Goal: Transaction & Acquisition: Purchase product/service

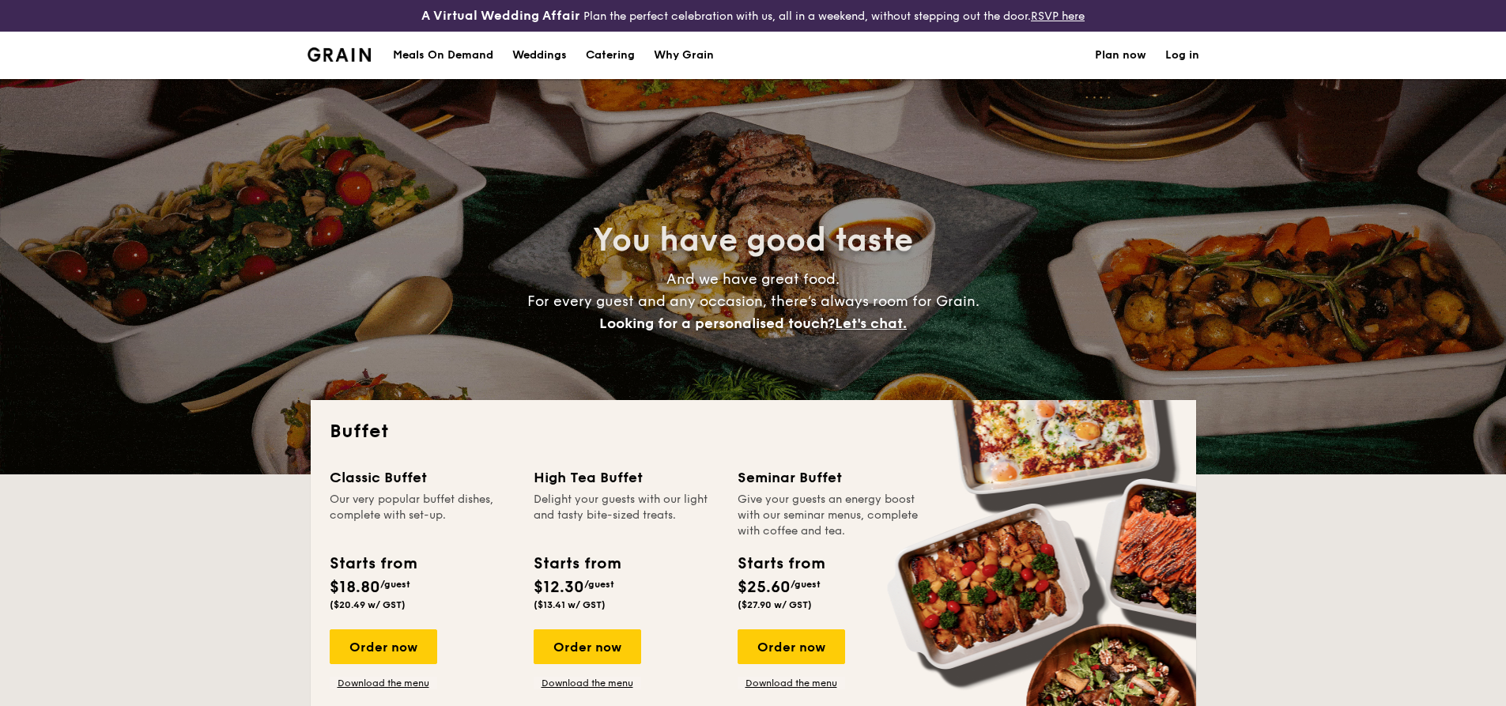
select select
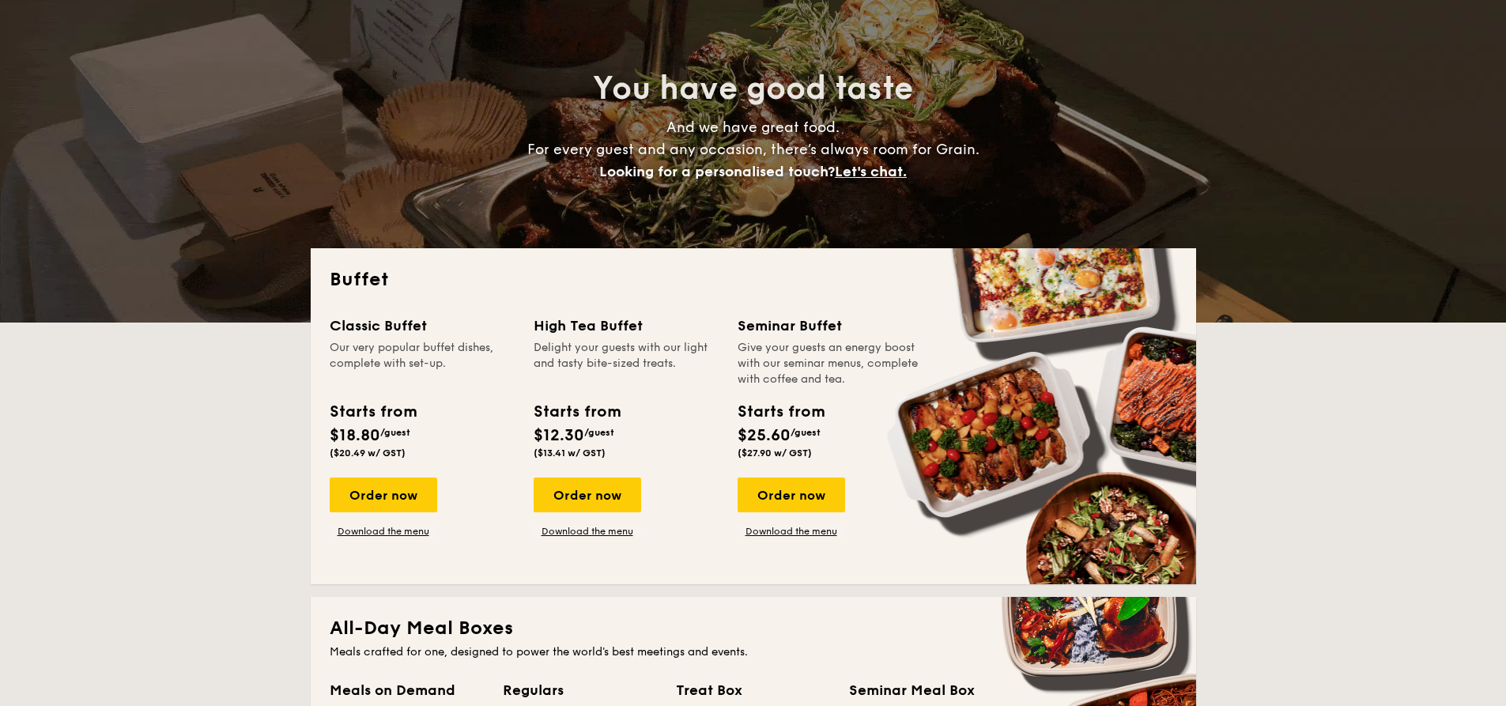
scroll to position [158, 0]
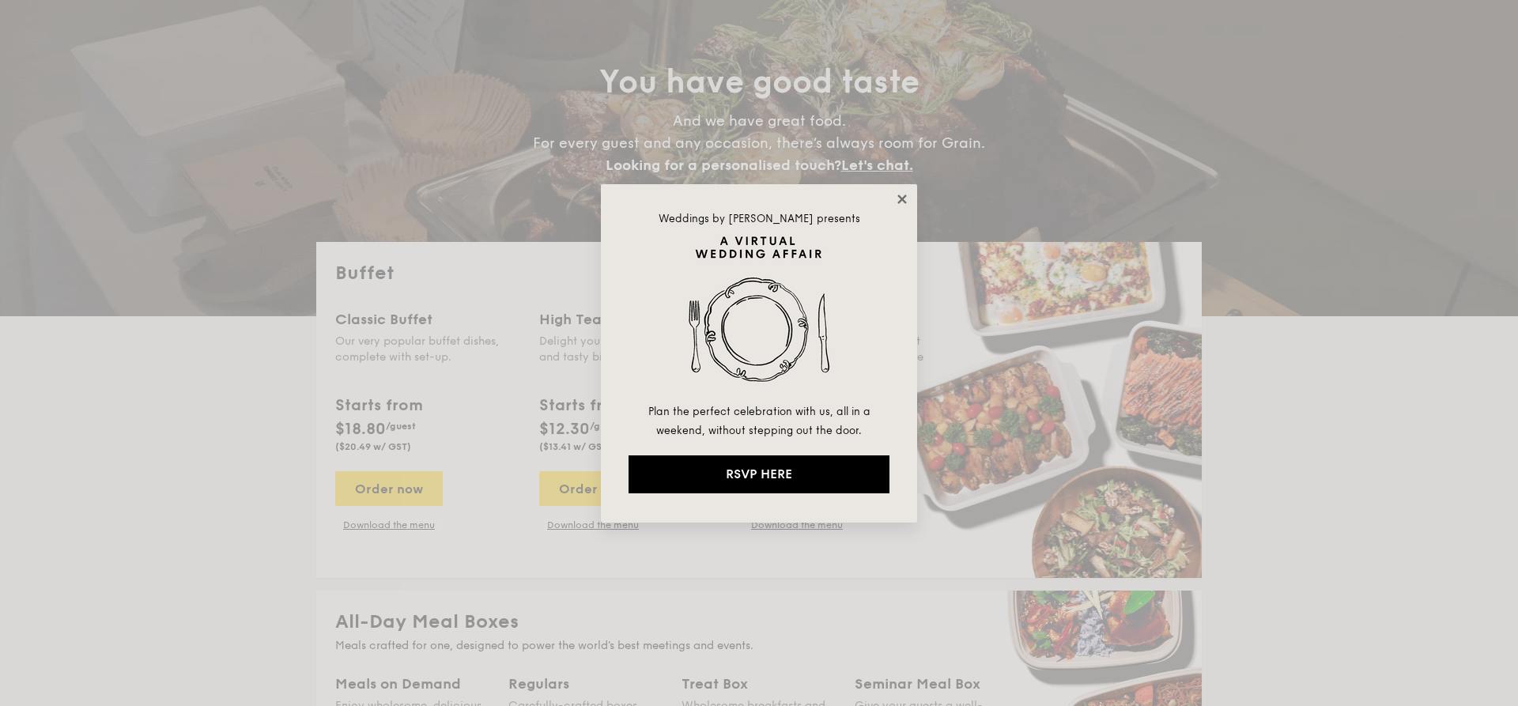
click at [899, 200] on icon at bounding box center [901, 198] width 9 height 9
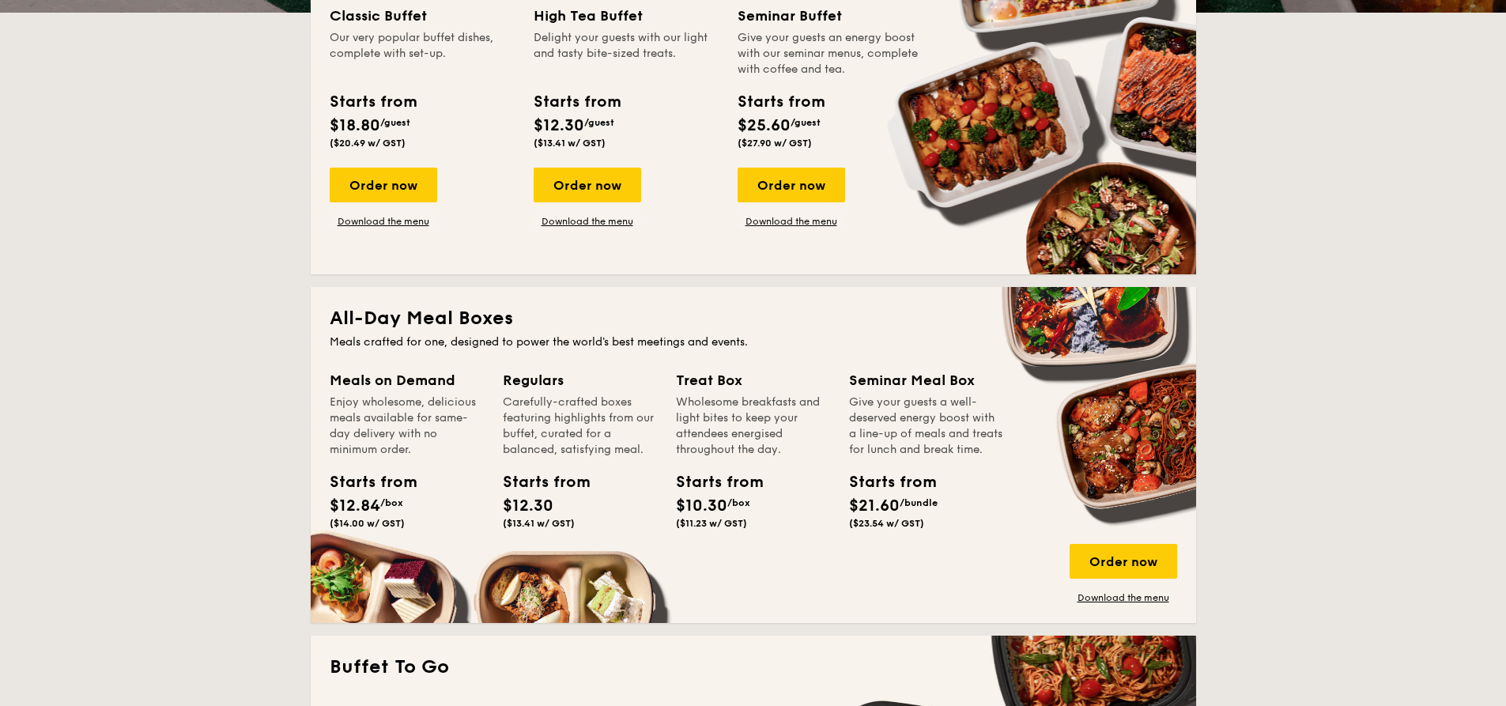
scroll to position [474, 0]
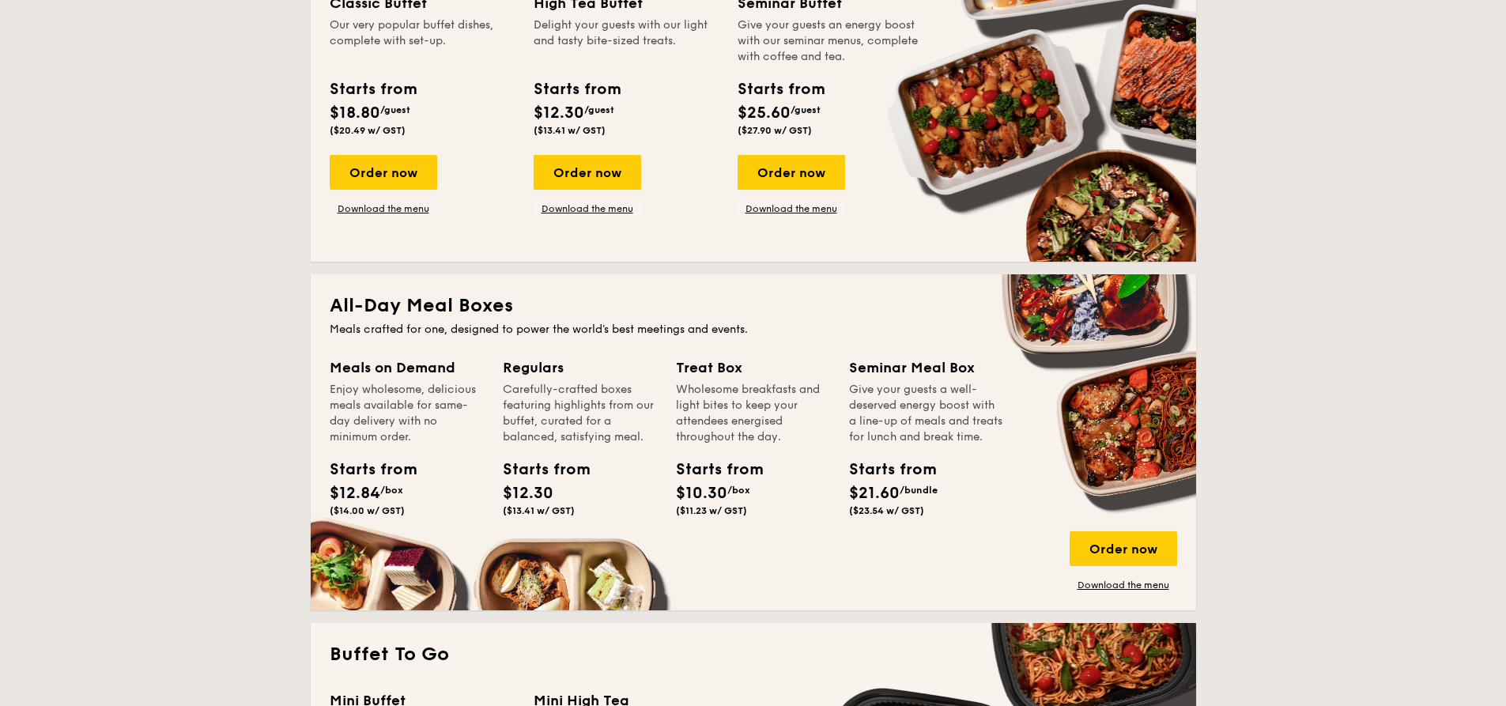
click at [355, 498] on span "$12.84" at bounding box center [355, 493] width 51 height 19
click at [1128, 549] on div "Order now" at bounding box center [1122, 548] width 107 height 35
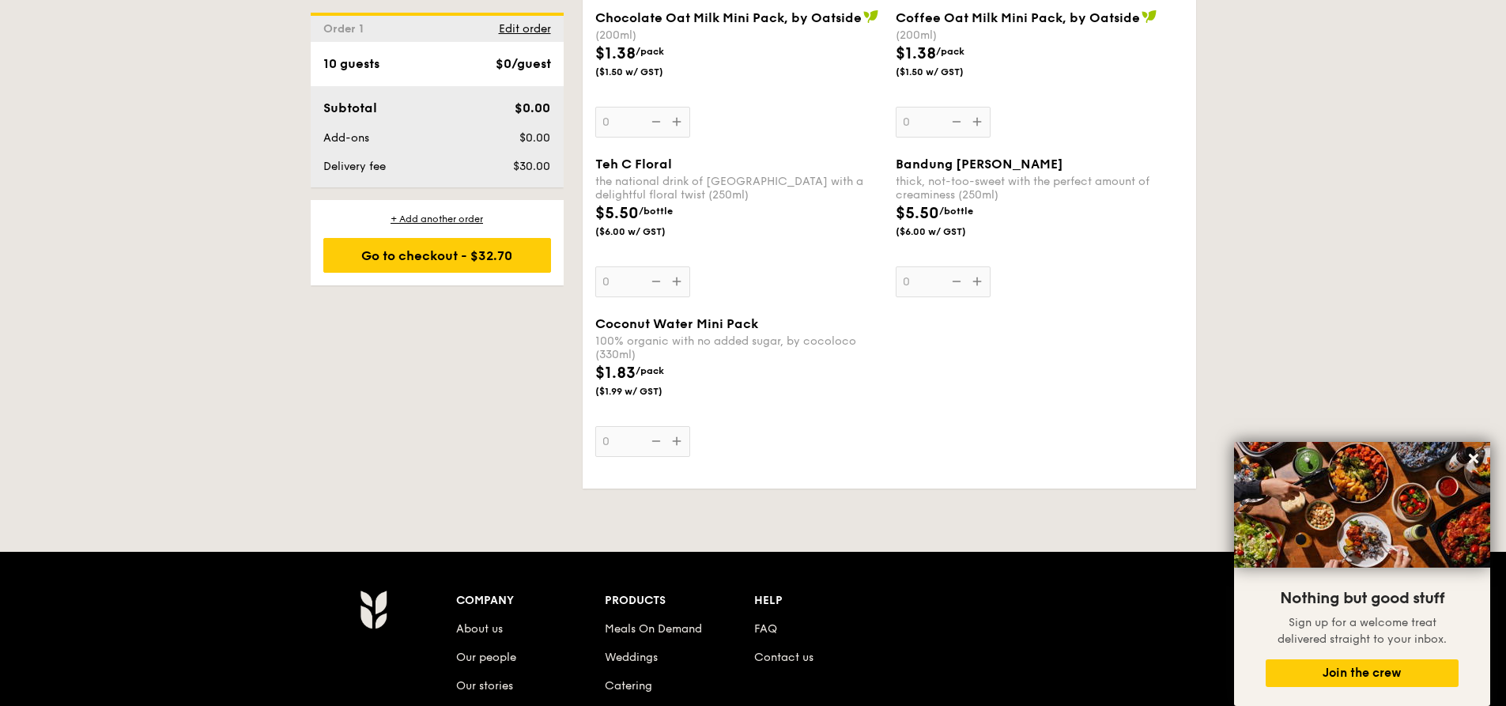
scroll to position [3162, 0]
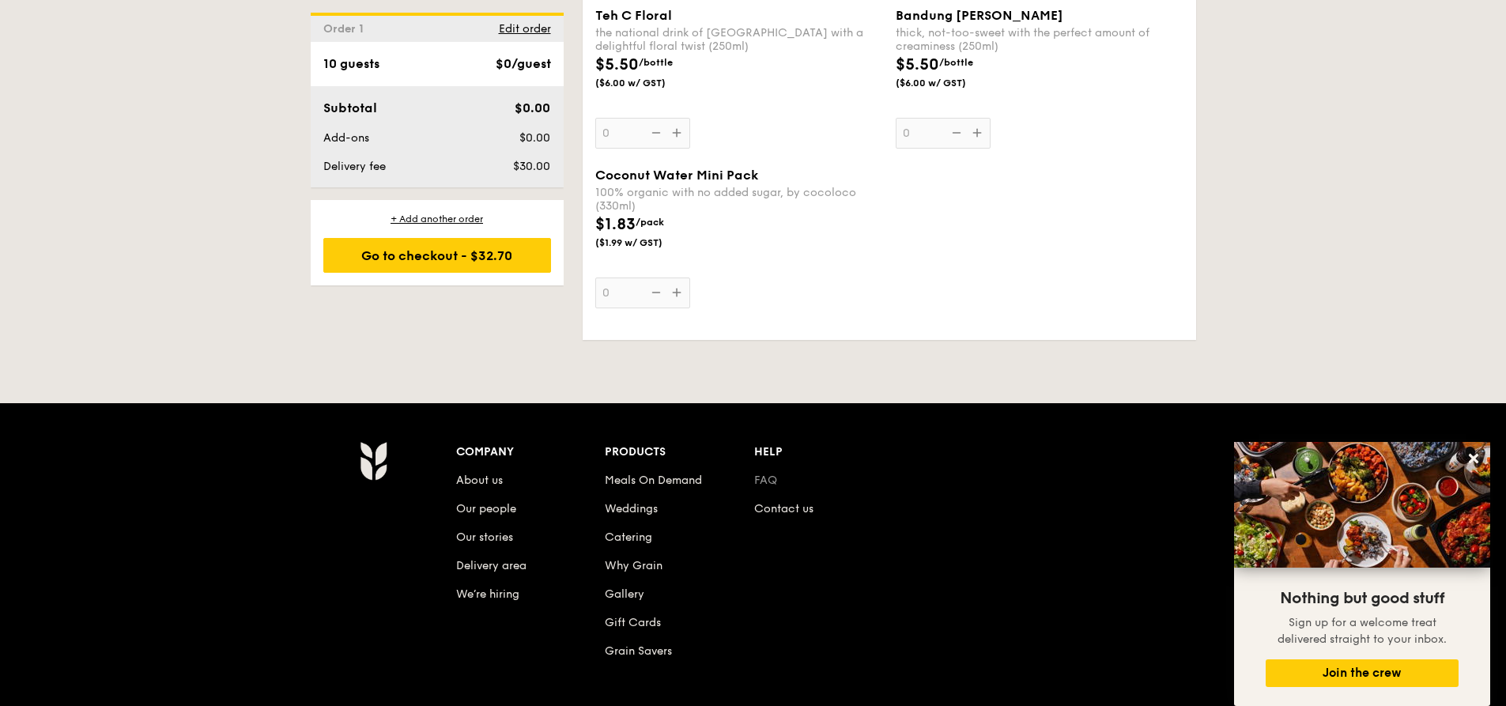
click at [773, 480] on link "FAQ" at bounding box center [765, 479] width 23 height 13
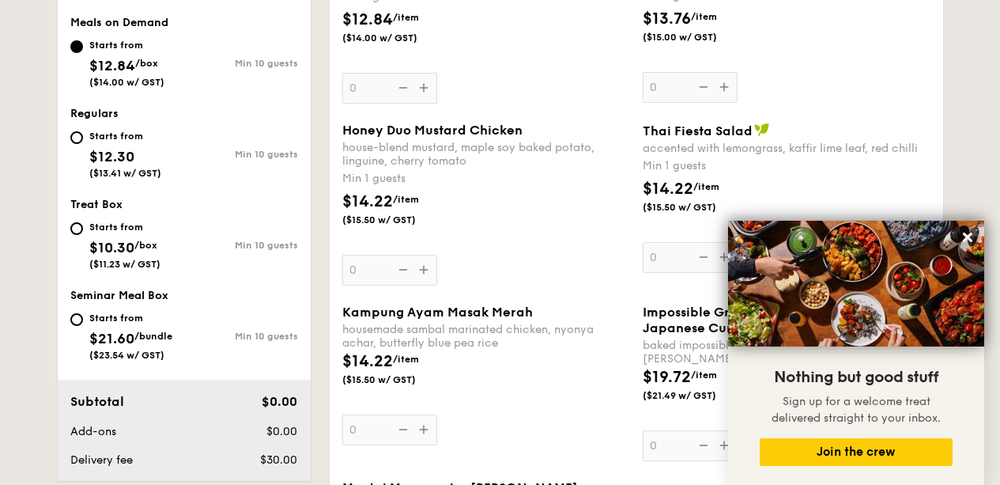
scroll to position [396, 0]
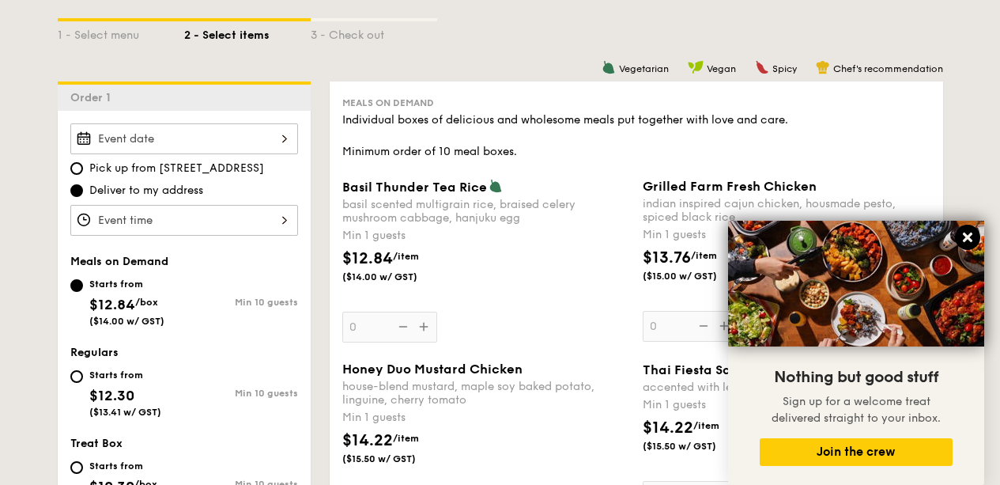
click at [964, 235] on icon at bounding box center [967, 236] width 9 height 9
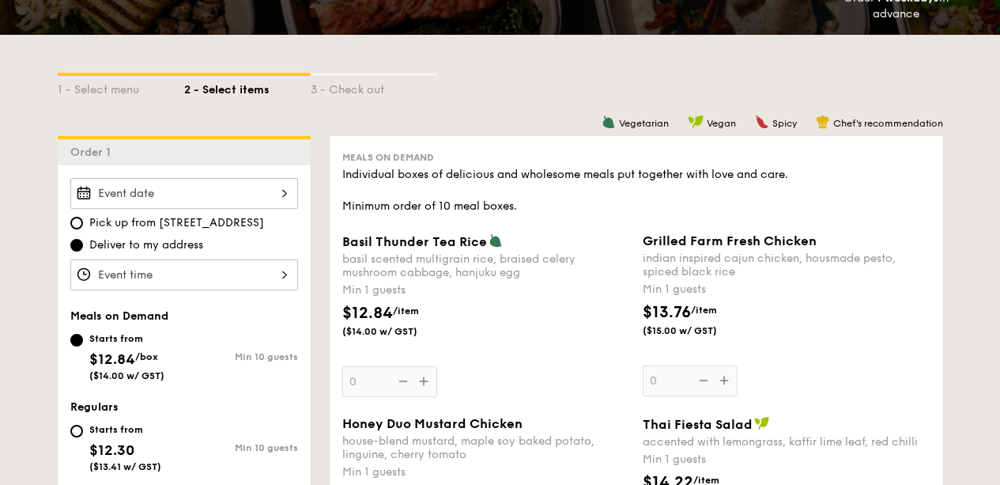
scroll to position [317, 0]
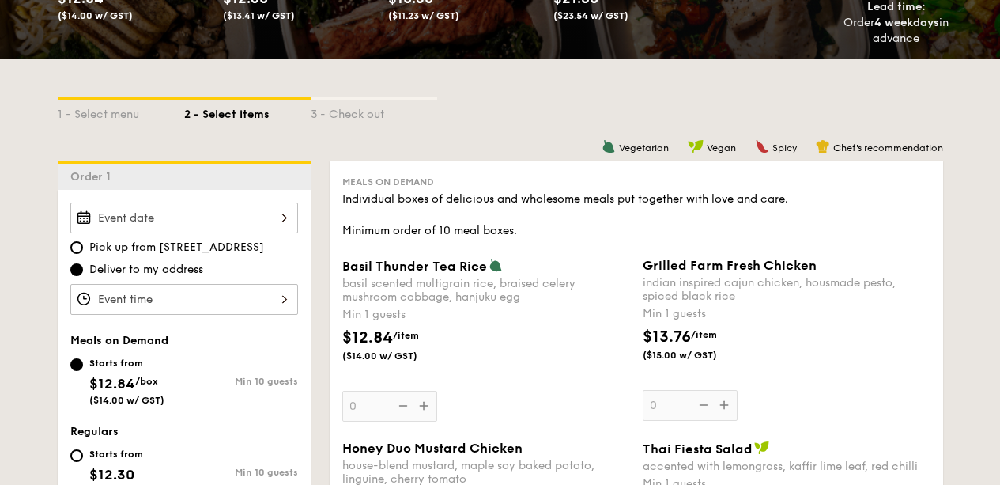
select select
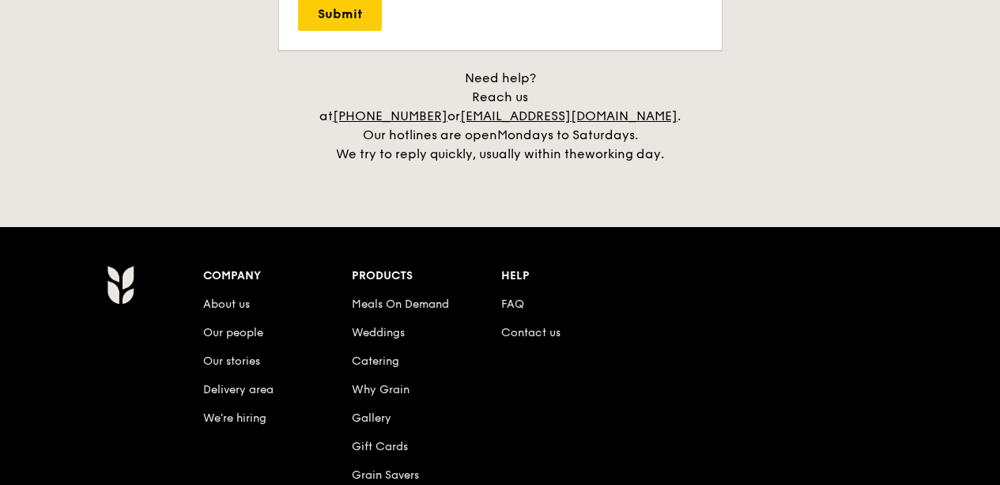
scroll to position [3526, 0]
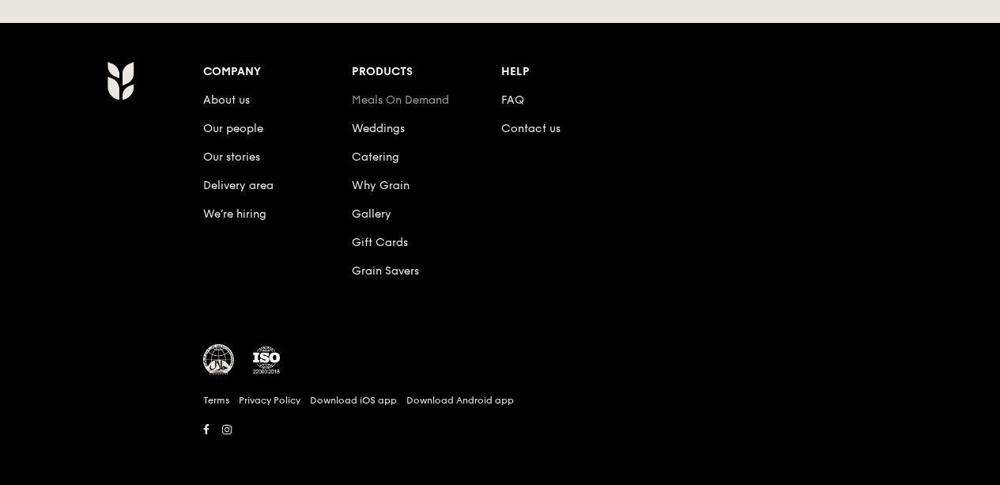
click at [394, 94] on link "Meals On Demand" at bounding box center [400, 99] width 97 height 13
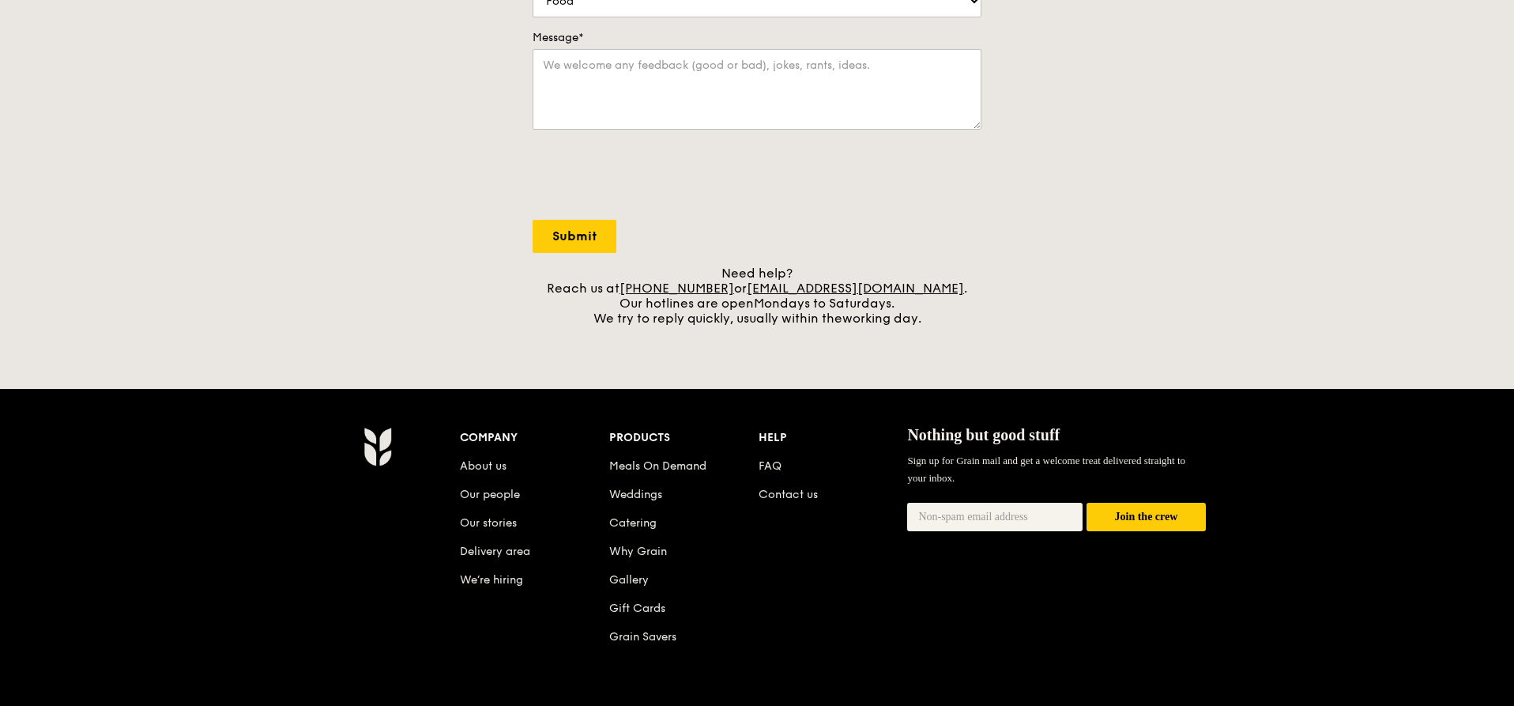
scroll to position [315, 0]
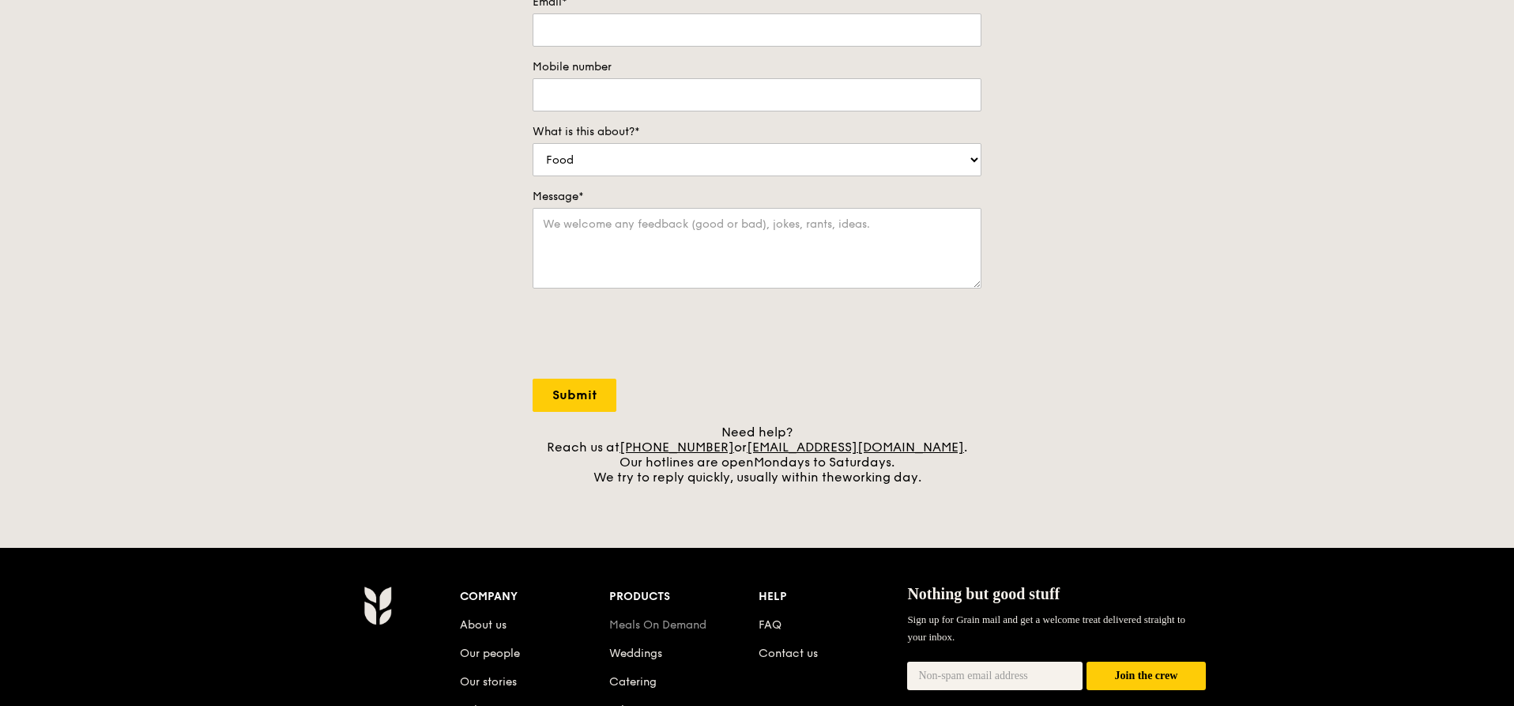
click at [682, 626] on link "Meals On Demand" at bounding box center [657, 624] width 97 height 13
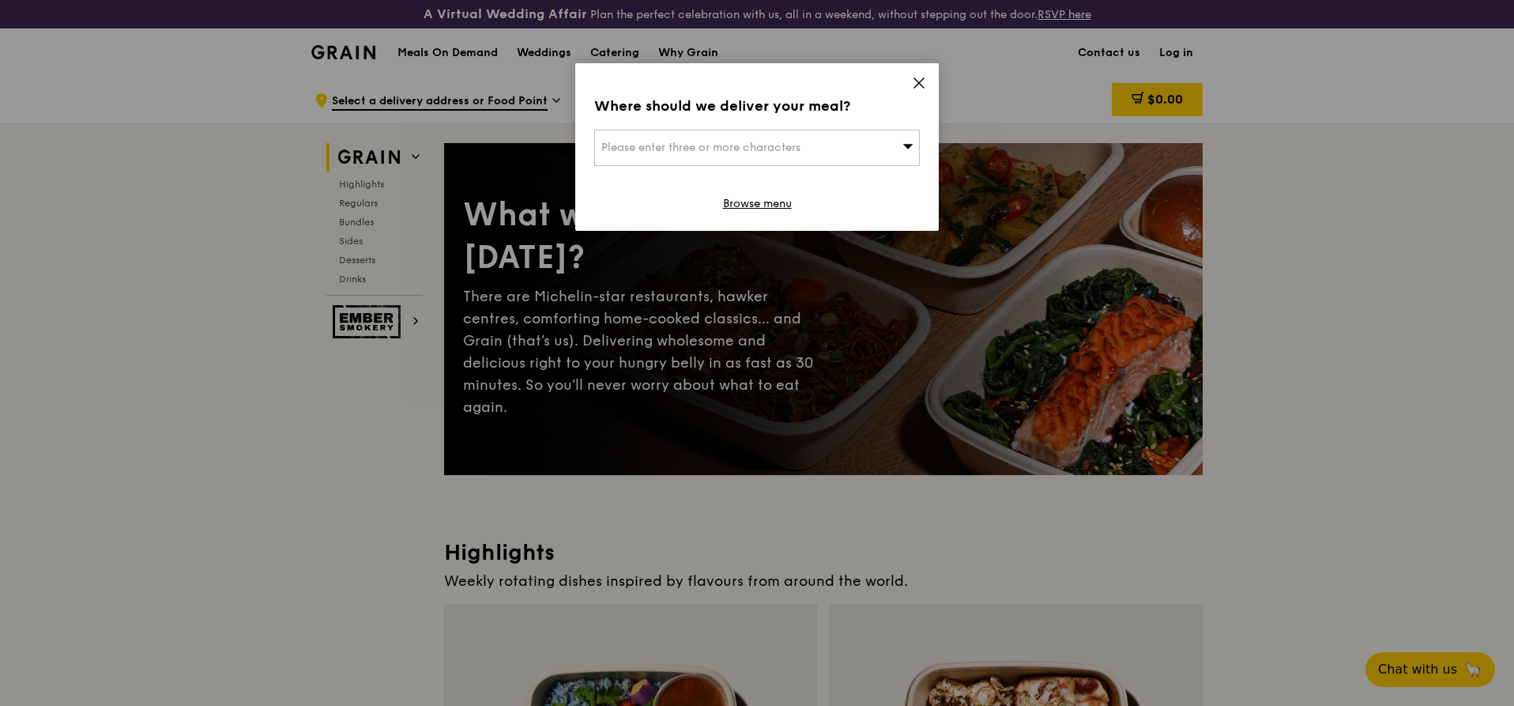
click at [921, 82] on icon at bounding box center [919, 83] width 14 height 14
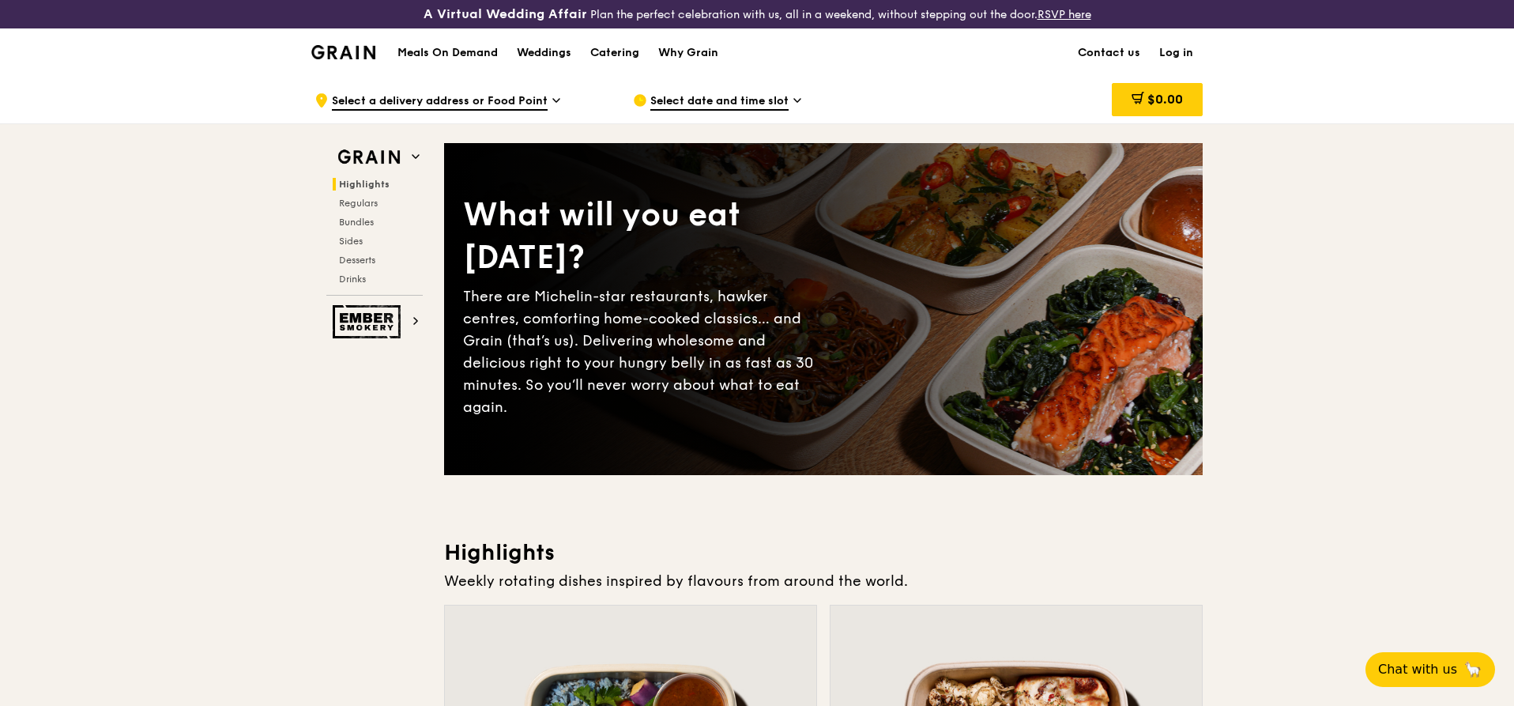
click at [495, 98] on span "Select a delivery address or Food Point" at bounding box center [440, 101] width 216 height 17
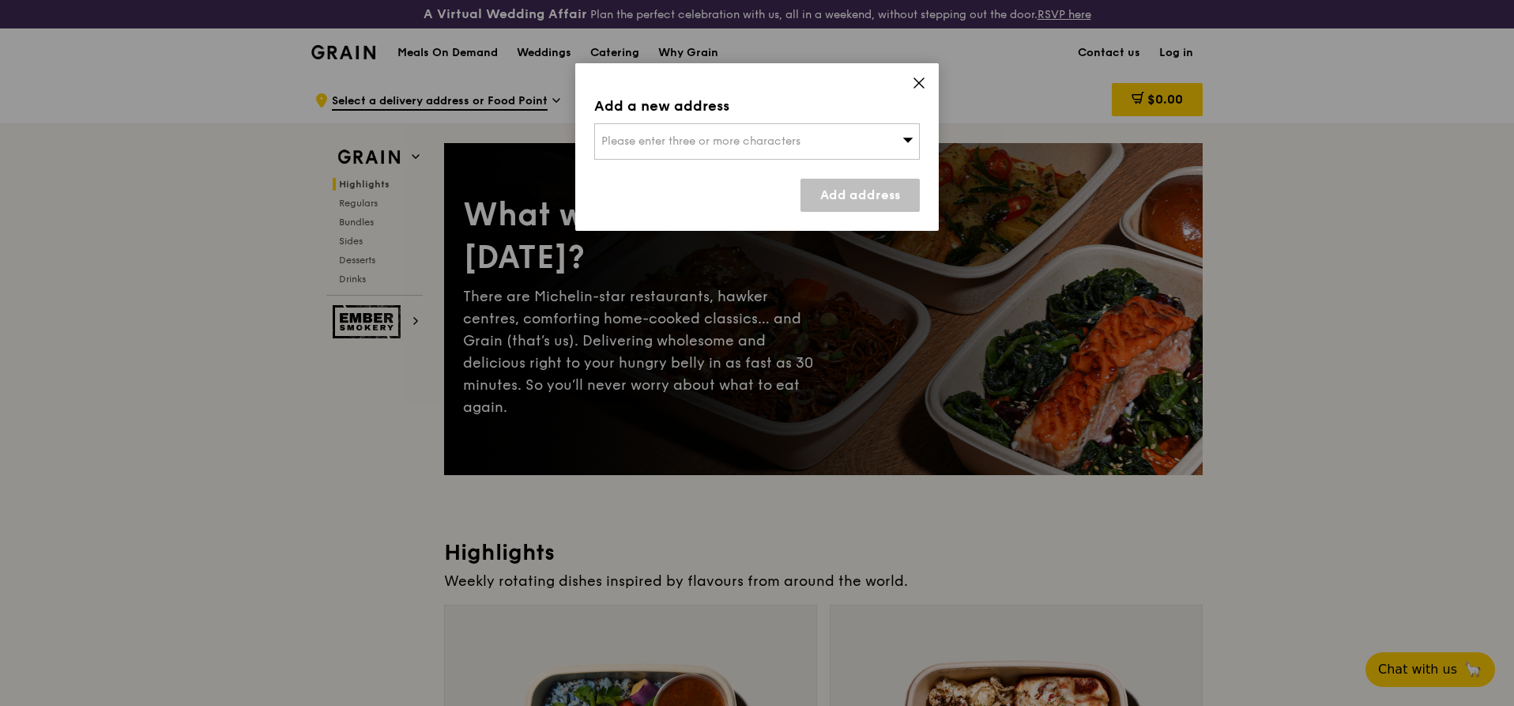
click at [918, 81] on icon at bounding box center [919, 83] width 14 height 14
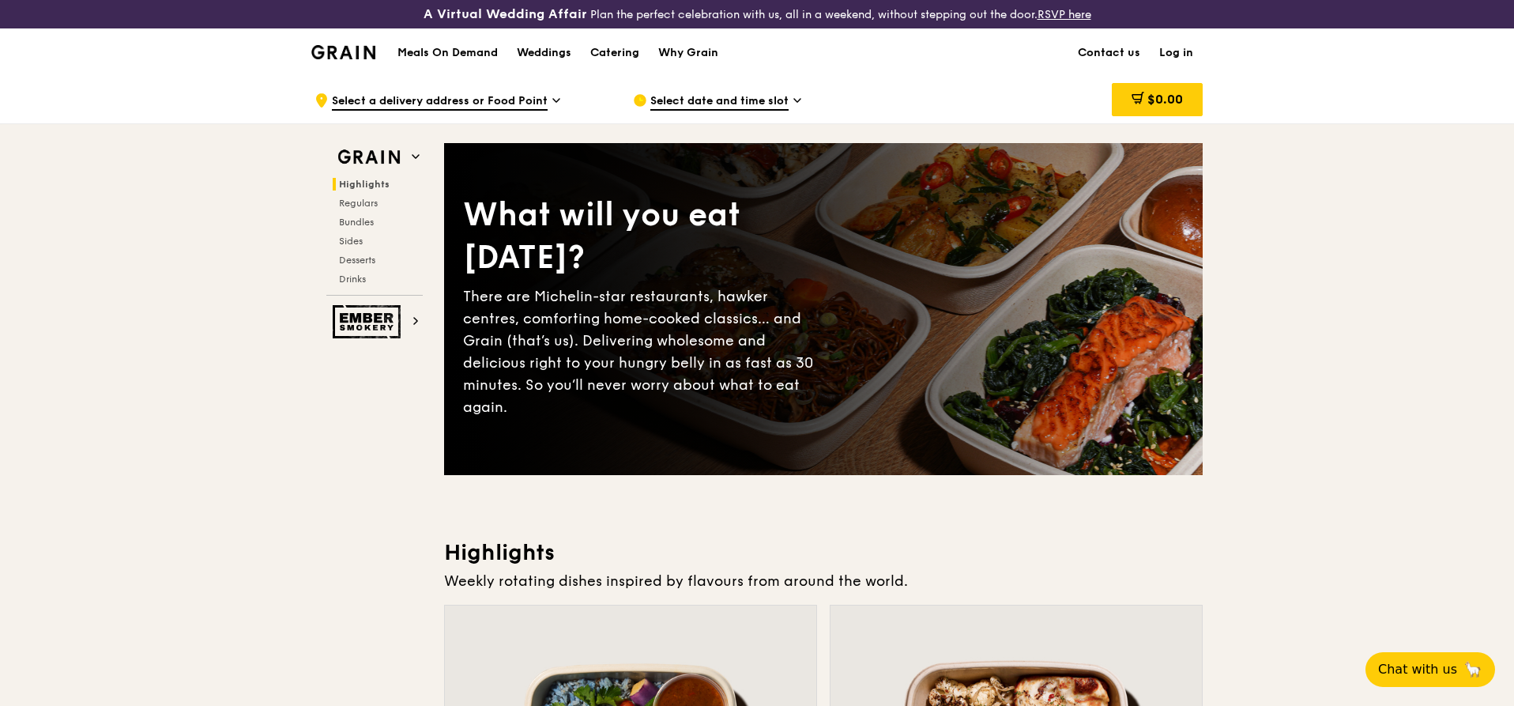
click at [737, 100] on span "Select date and time slot" at bounding box center [719, 101] width 138 height 17
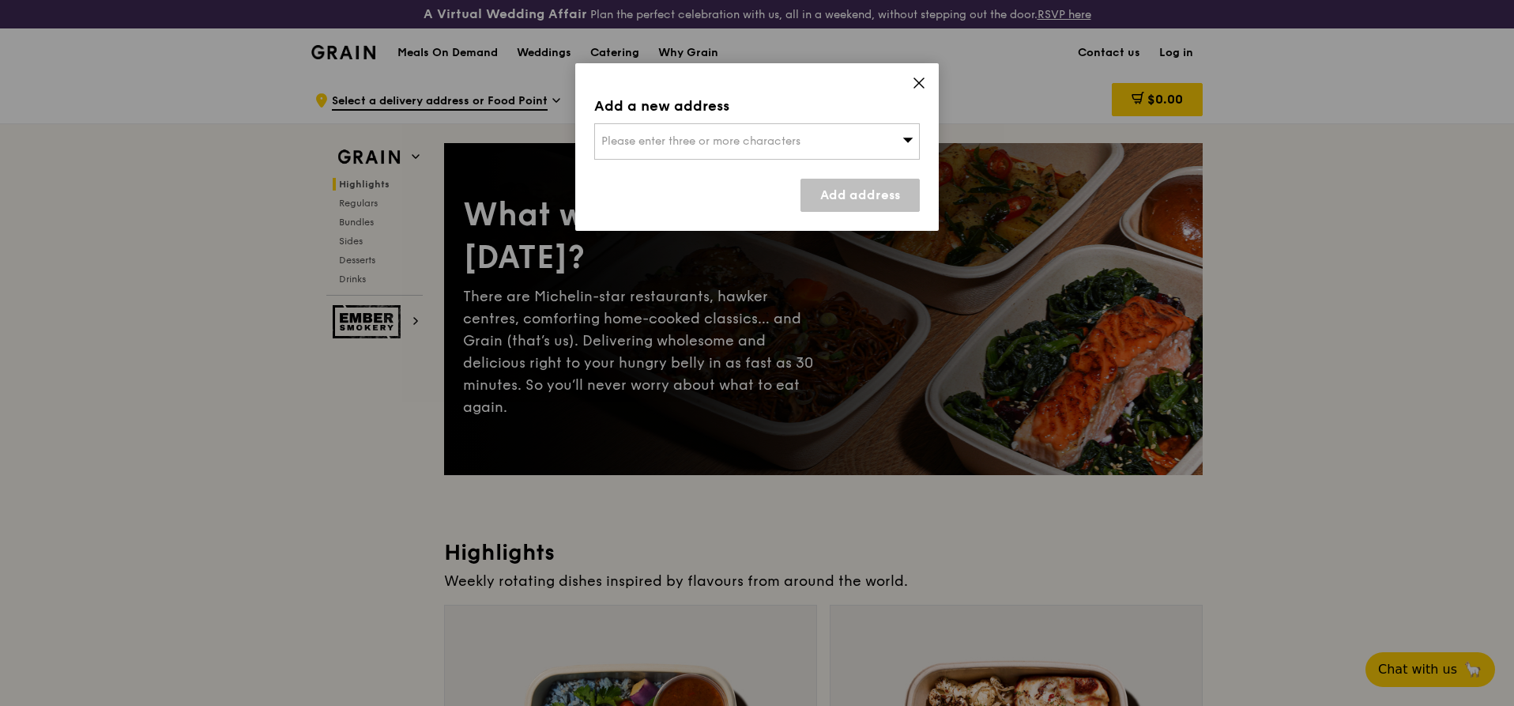
click at [919, 84] on icon at bounding box center [918, 82] width 9 height 9
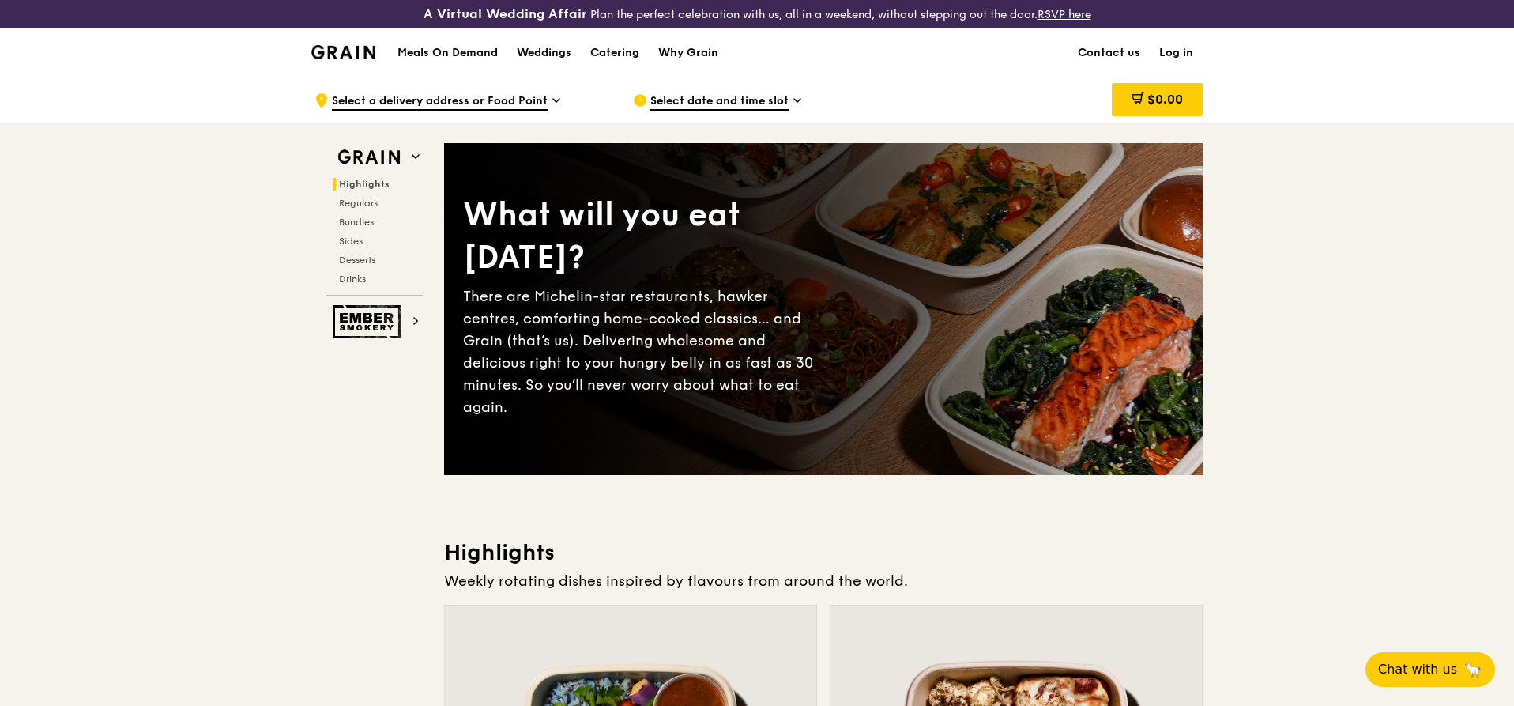
click at [431, 57] on h1 "Meals On Demand" at bounding box center [448, 53] width 100 height 16
click at [354, 52] on img at bounding box center [343, 52] width 64 height 14
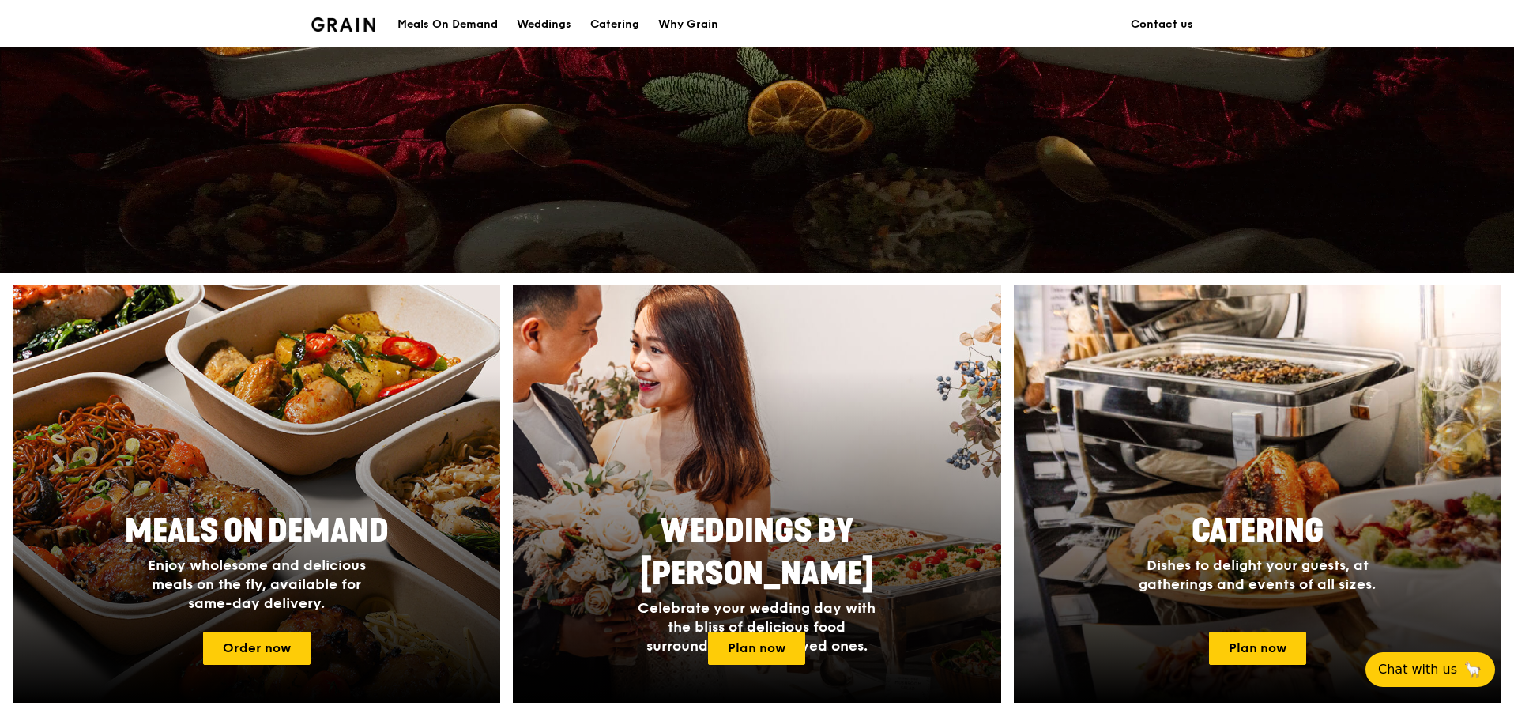
scroll to position [474, 0]
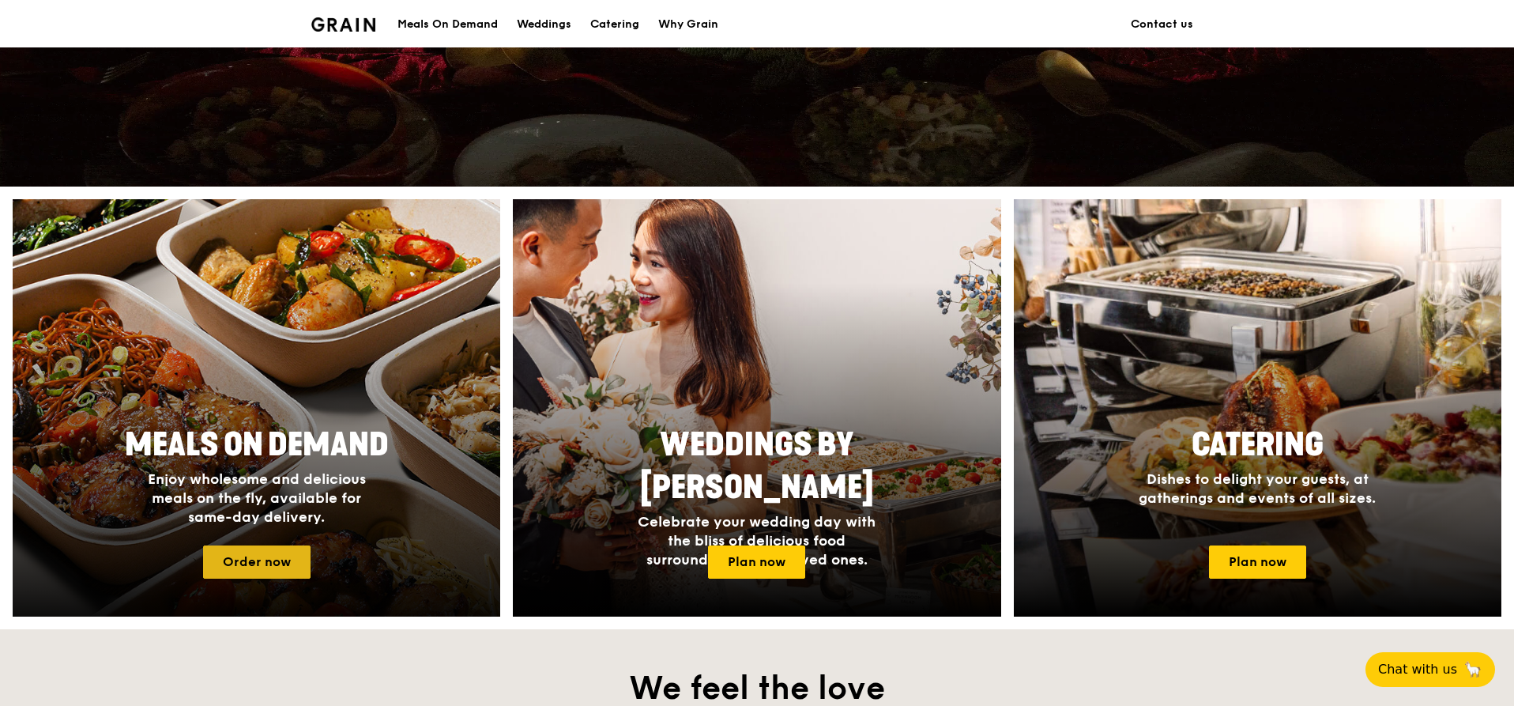
click at [271, 568] on link "Order now" at bounding box center [256, 561] width 107 height 33
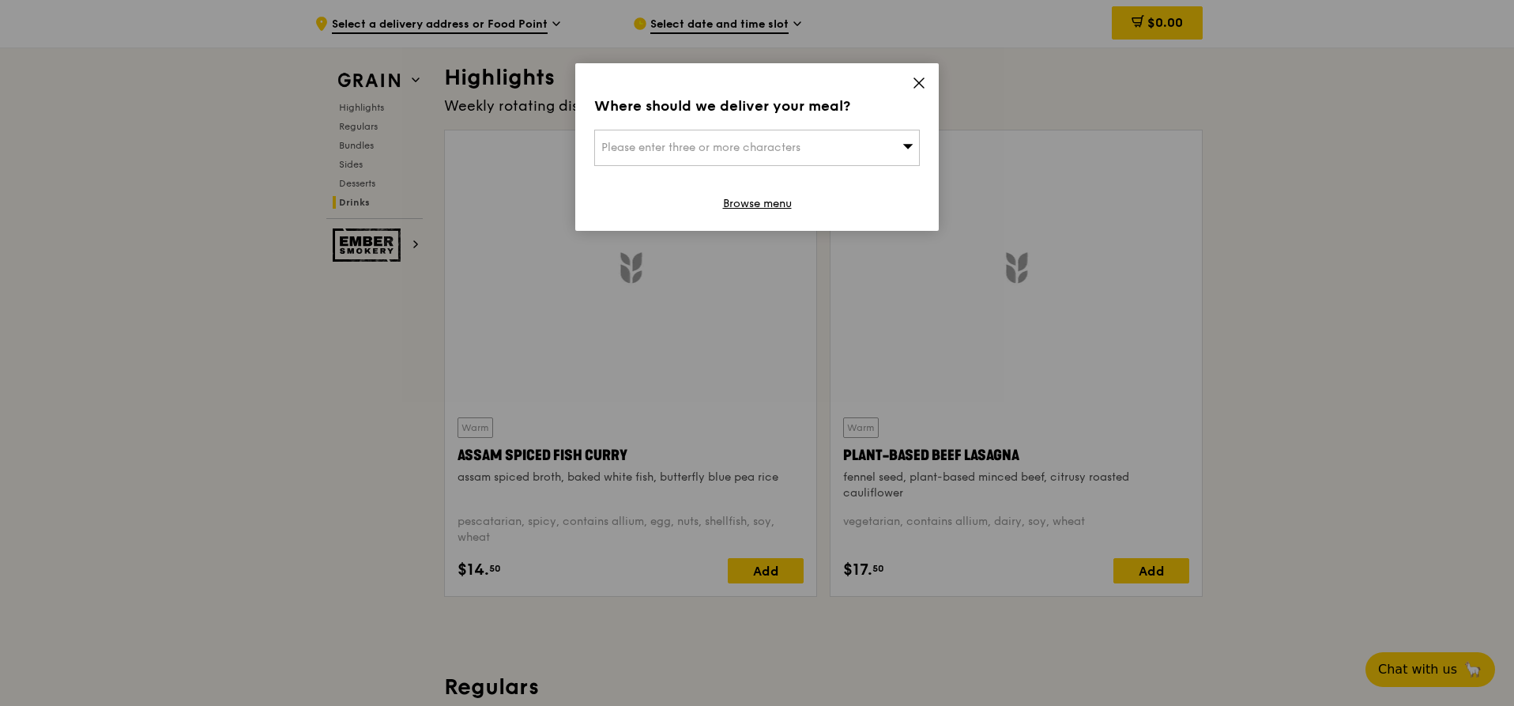
scroll to position [6590, 0]
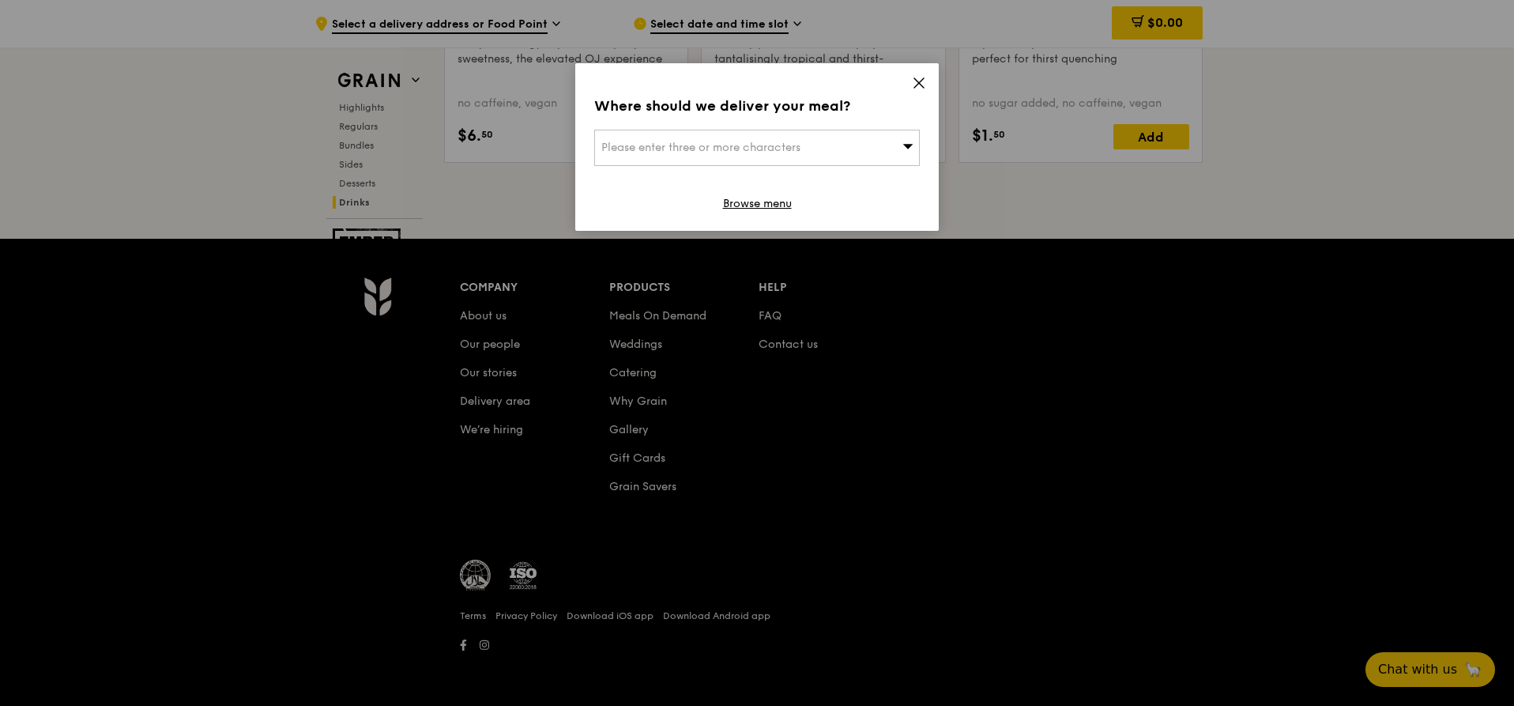
click at [920, 83] on icon at bounding box center [918, 82] width 9 height 9
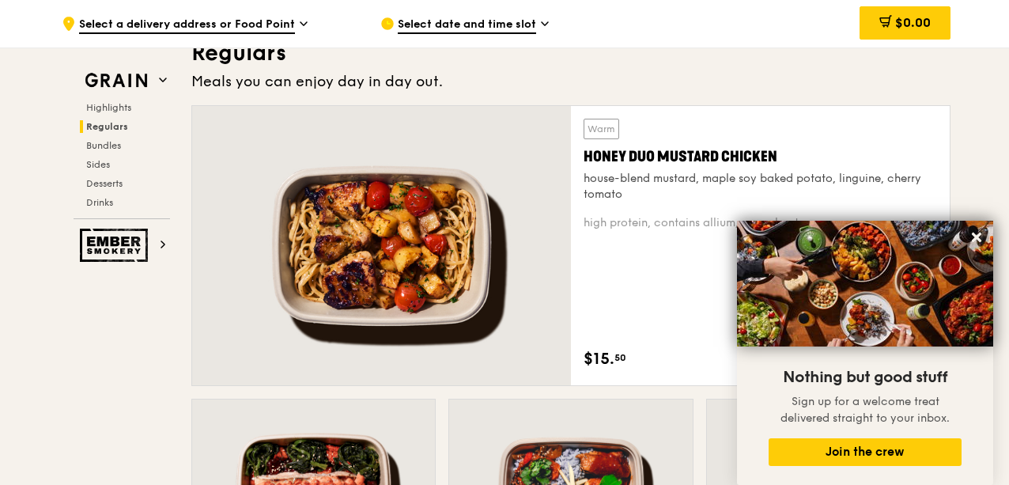
scroll to position [1098, 0]
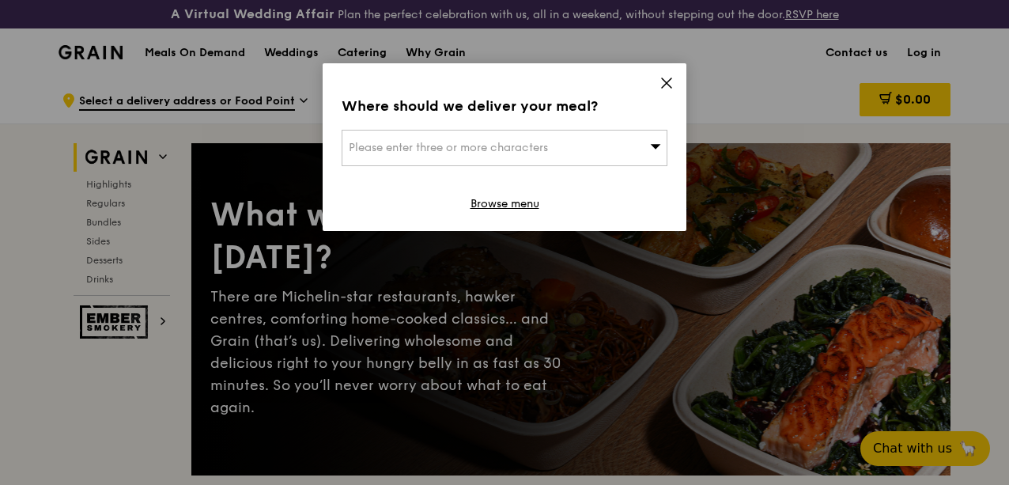
click at [664, 83] on icon at bounding box center [666, 83] width 14 height 14
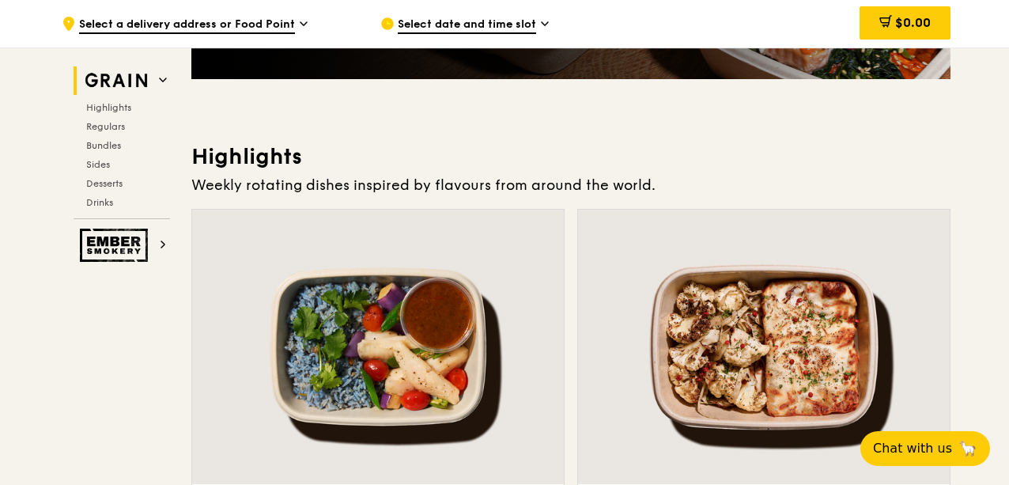
scroll to position [632, 0]
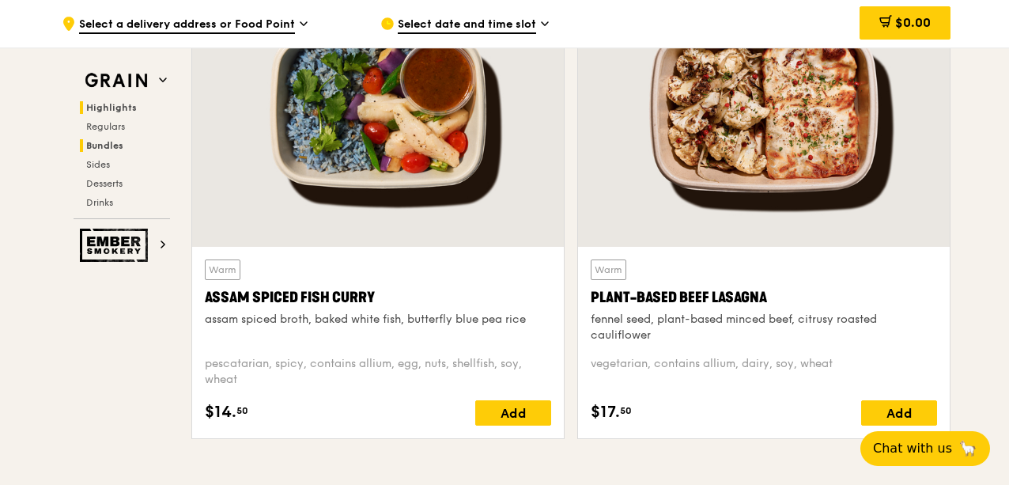
click at [115, 140] on span "Bundles" at bounding box center [104, 145] width 37 height 11
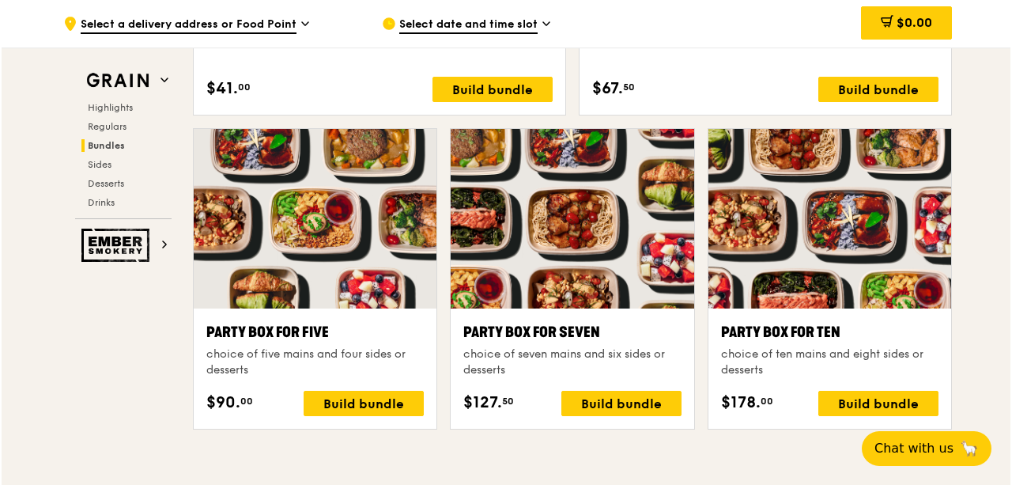
scroll to position [3204, 0]
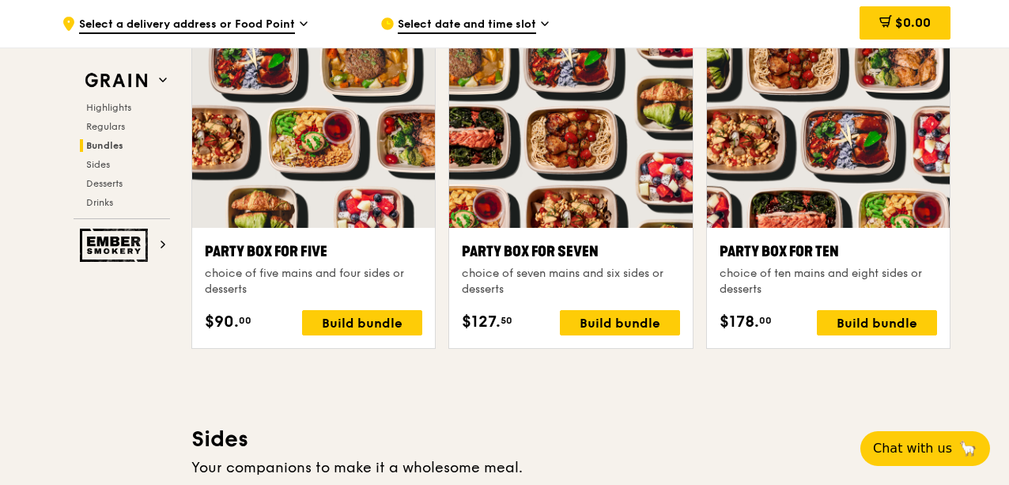
click at [572, 219] on div at bounding box center [570, 137] width 243 height 179
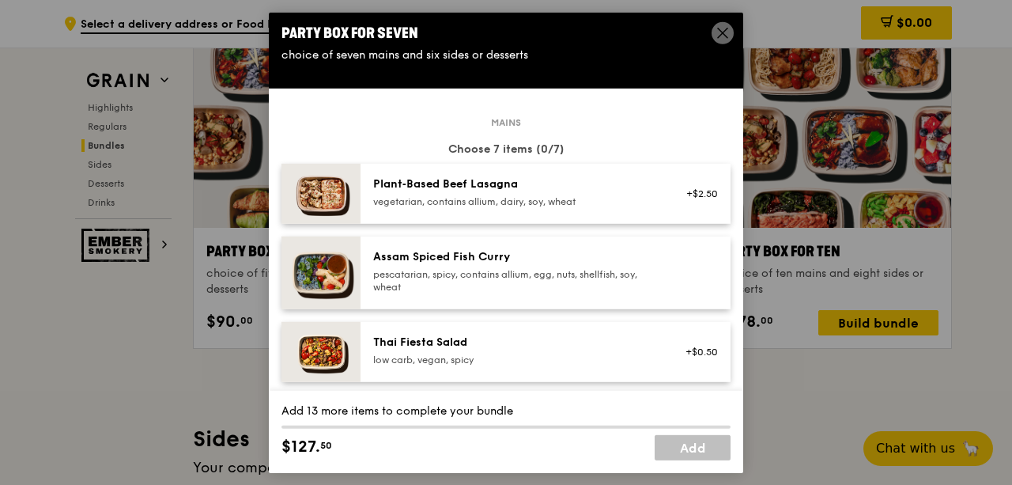
scroll to position [0, 0]
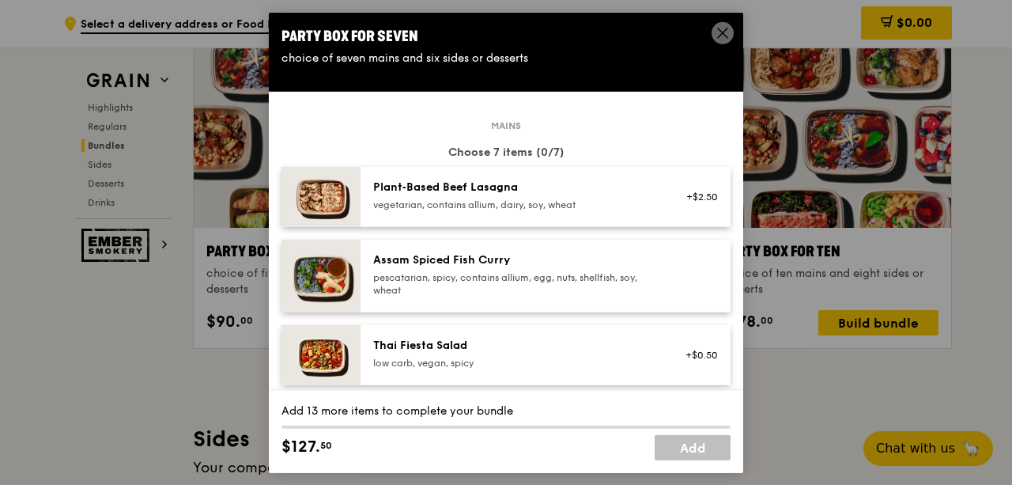
click at [718, 34] on icon at bounding box center [722, 32] width 14 height 14
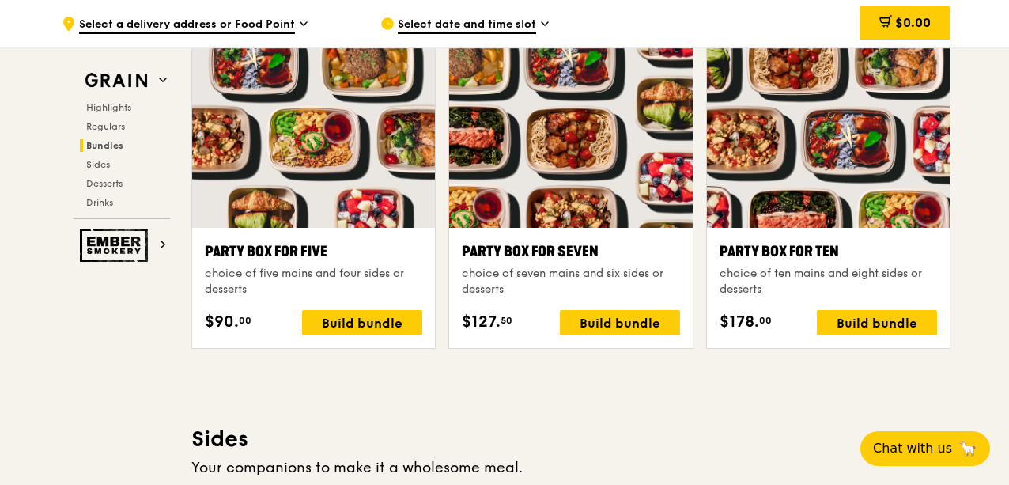
click at [797, 199] on div at bounding box center [828, 137] width 243 height 179
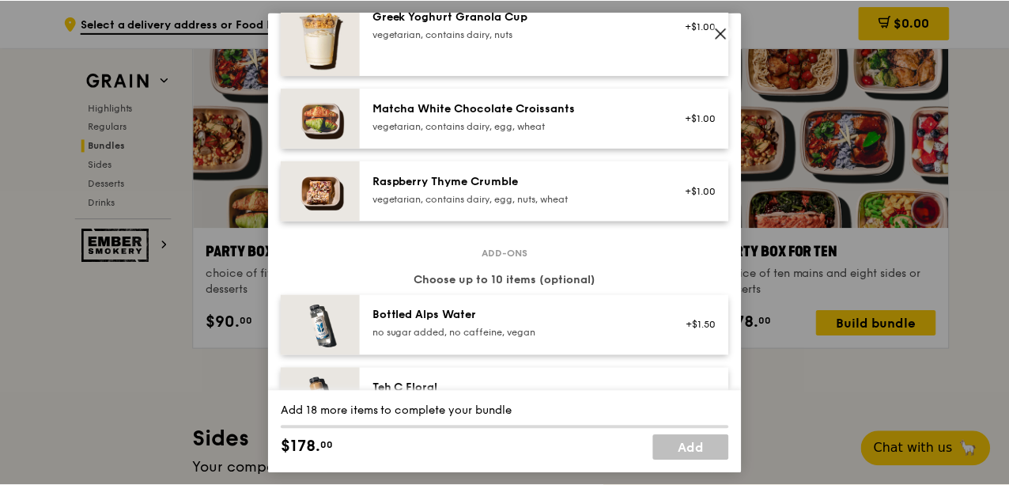
scroll to position [1423, 0]
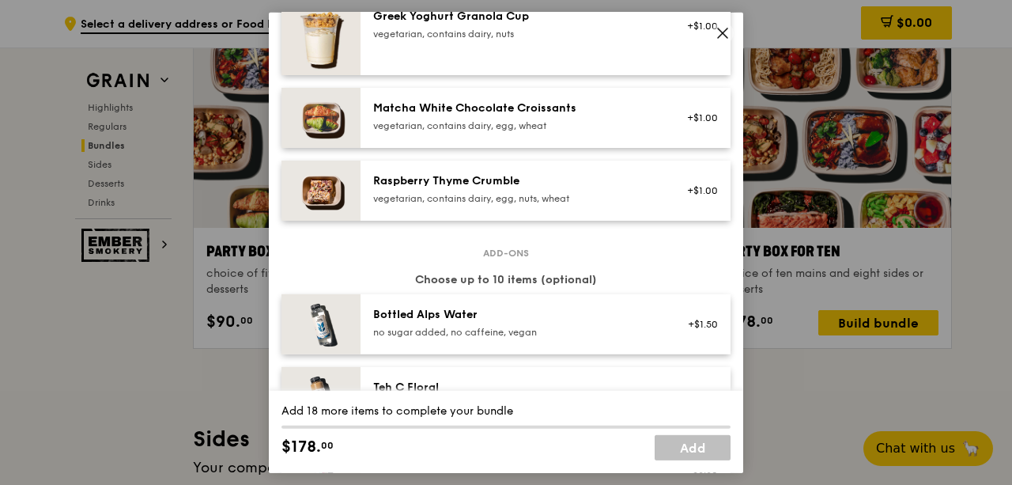
click at [722, 31] on icon at bounding box center [722, 32] width 14 height 14
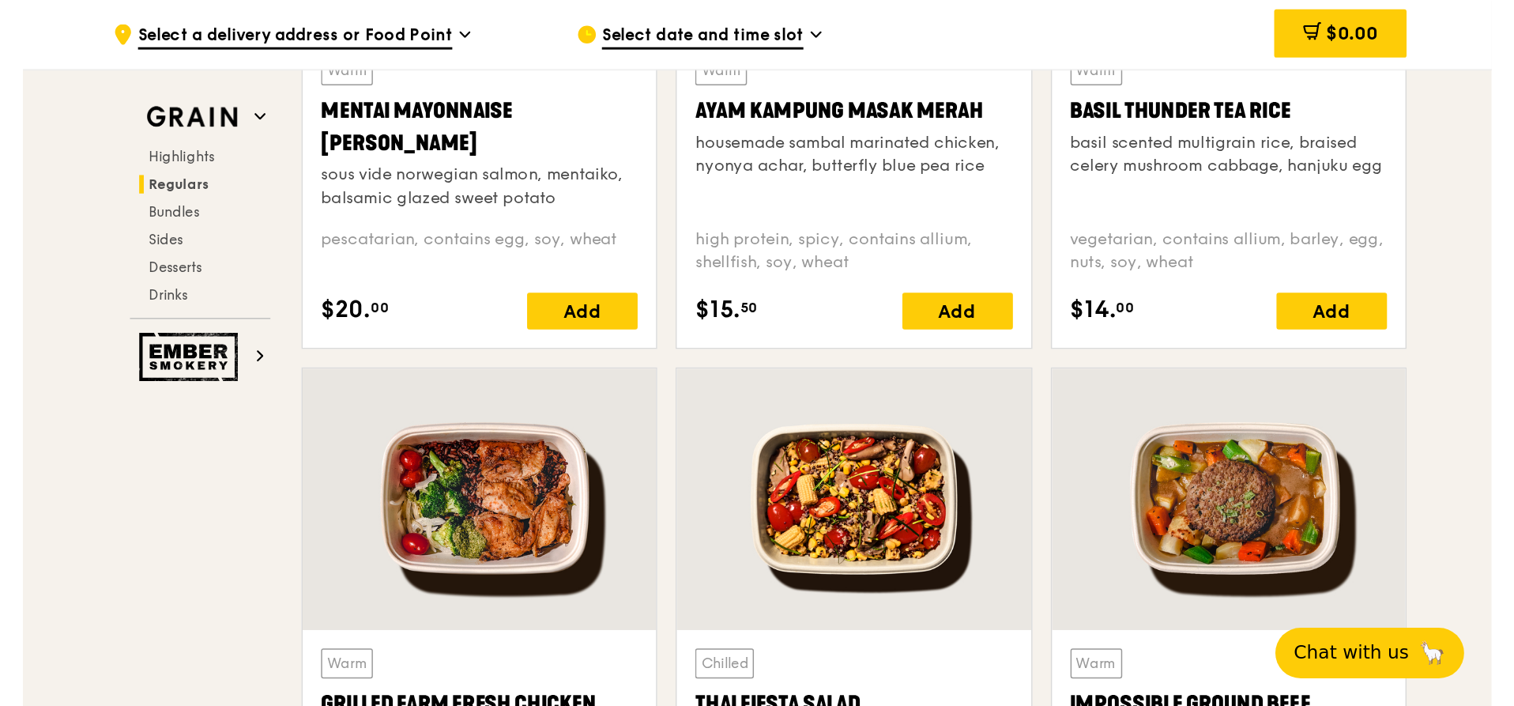
scroll to position [1660, 0]
